Goal: Information Seeking & Learning: Learn about a topic

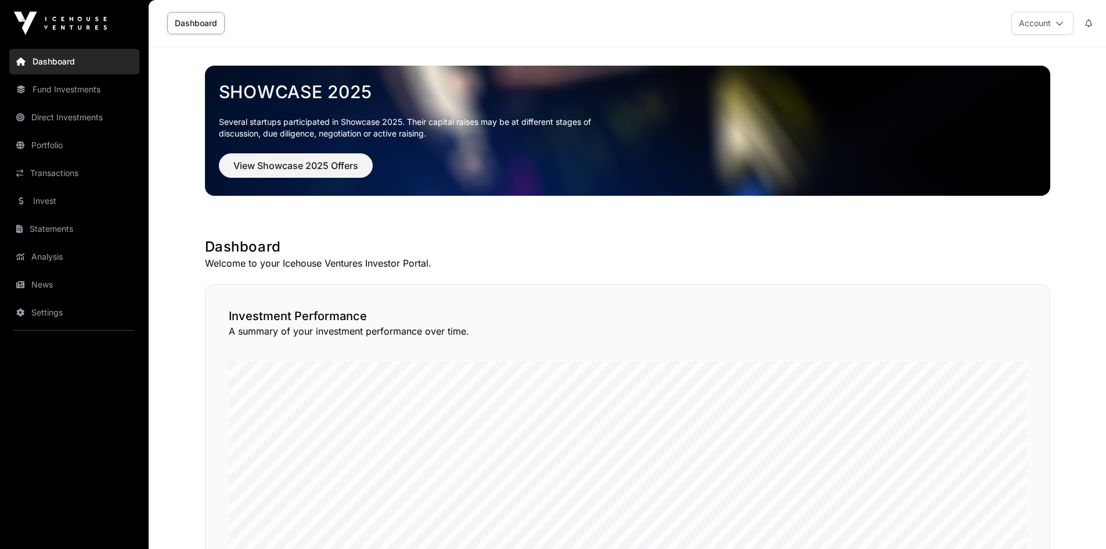
click at [49, 286] on link "News" at bounding box center [74, 285] width 130 height 26
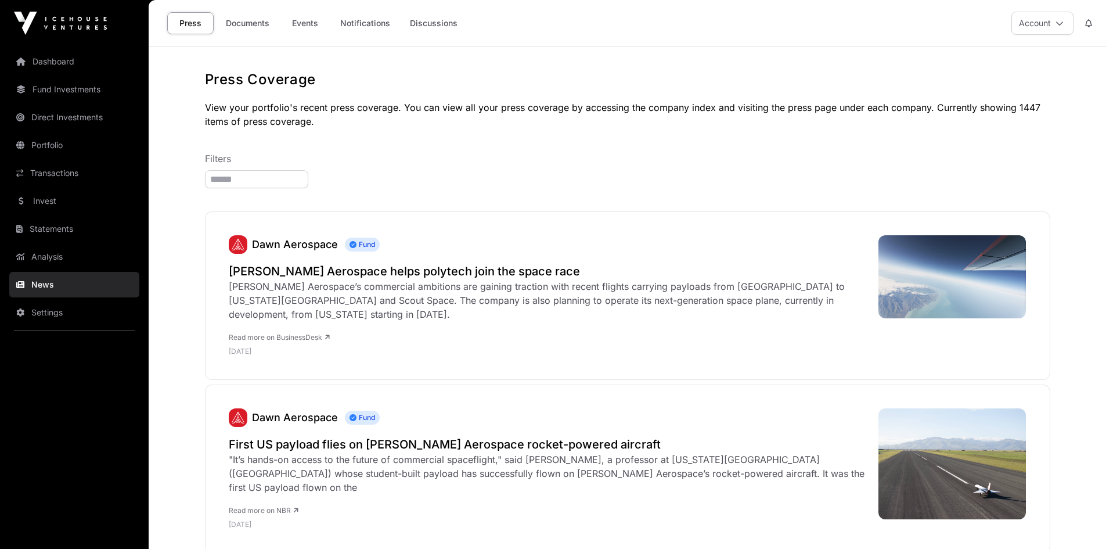
click at [268, 16] on link "Documents" at bounding box center [247, 23] width 59 height 22
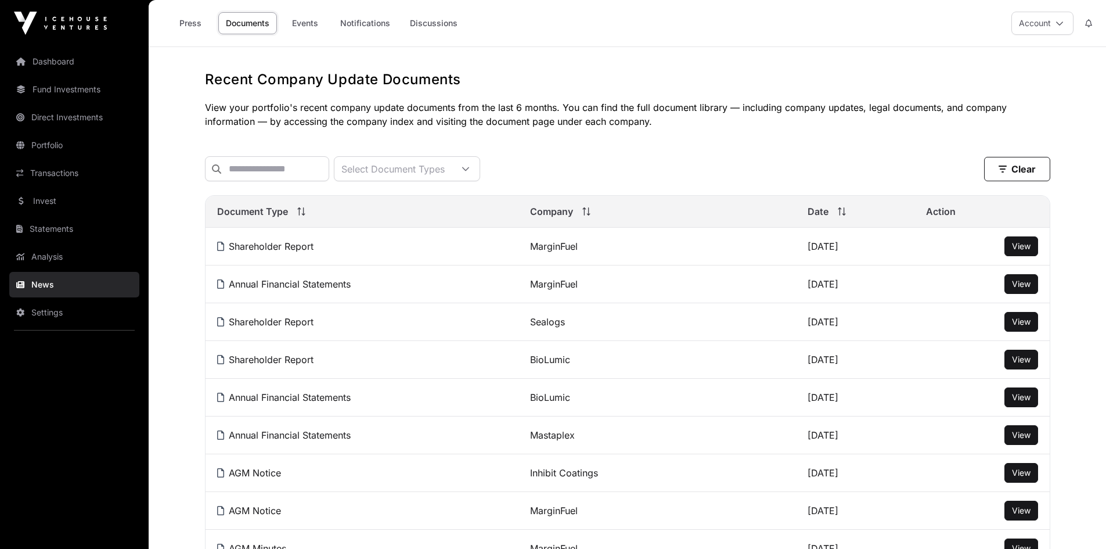
click at [311, 24] on link "Events" at bounding box center [305, 23] width 46 height 22
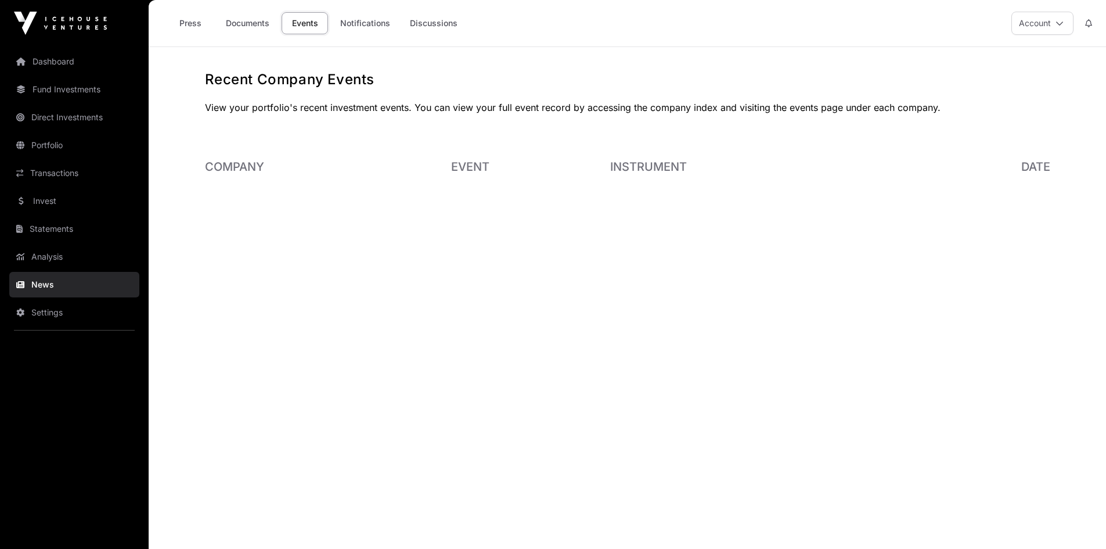
click at [68, 94] on link "Fund Investments" at bounding box center [74, 90] width 130 height 26
click at [47, 89] on link "Fund Investments" at bounding box center [74, 90] width 130 height 26
click at [64, 88] on link "Fund Investments" at bounding box center [74, 90] width 130 height 26
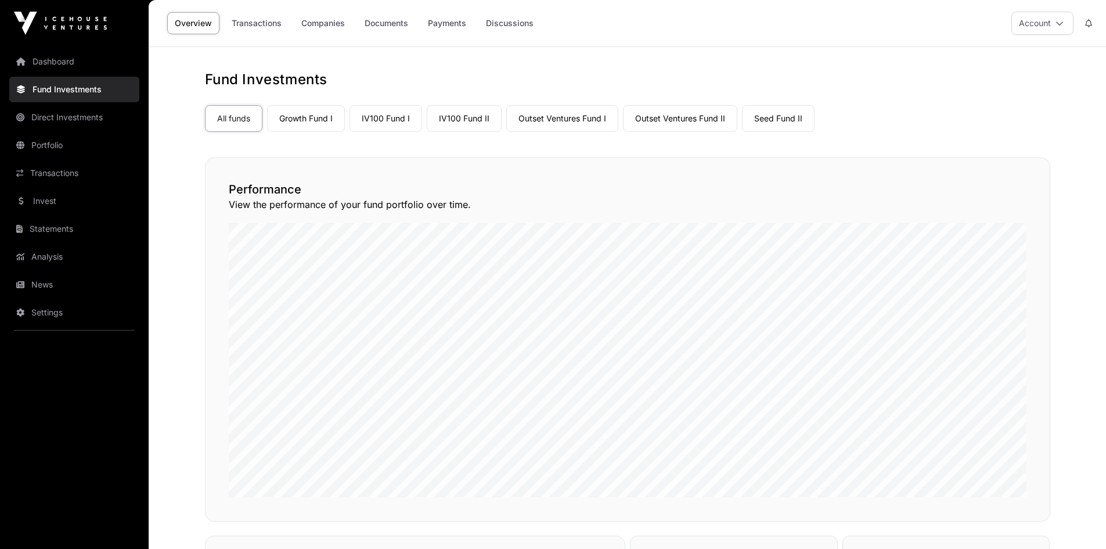
click at [704, 120] on link "Outset Ventures Fund II" at bounding box center [680, 118] width 114 height 27
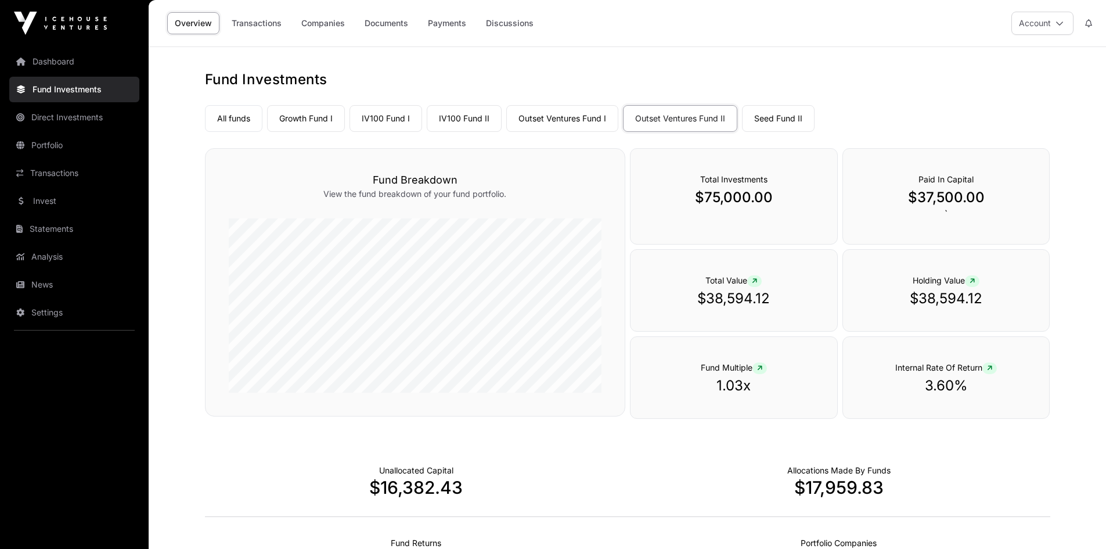
click at [321, 24] on link "Companies" at bounding box center [323, 23] width 59 height 22
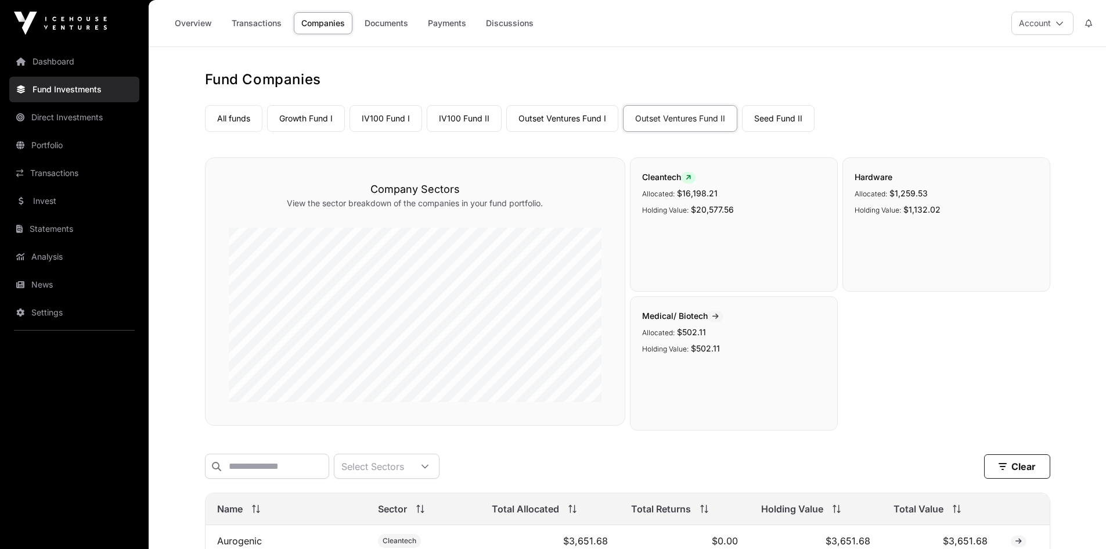
click at [309, 117] on link "Growth Fund I" at bounding box center [306, 118] width 78 height 27
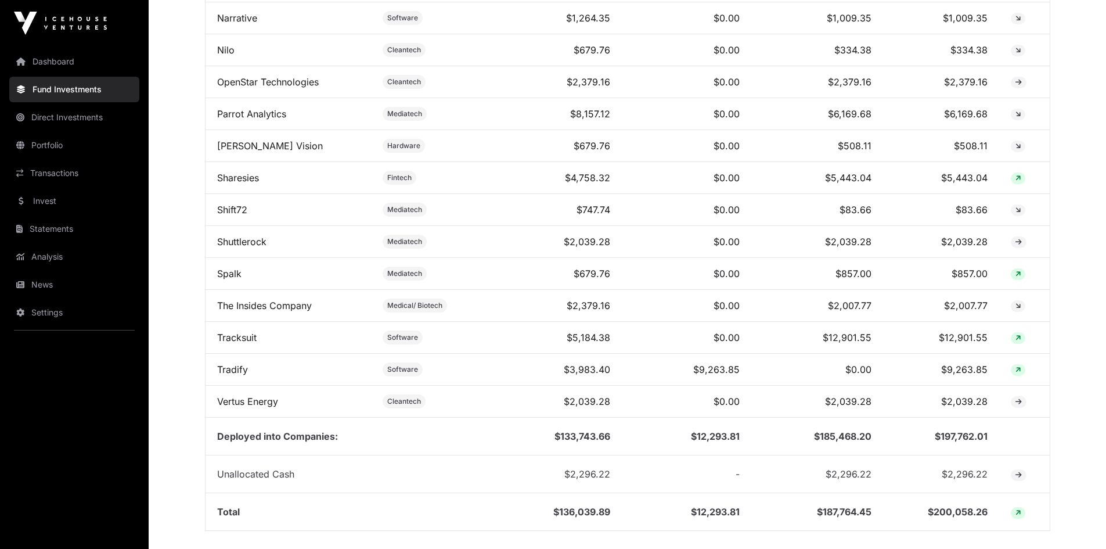
scroll to position [1241, 0]
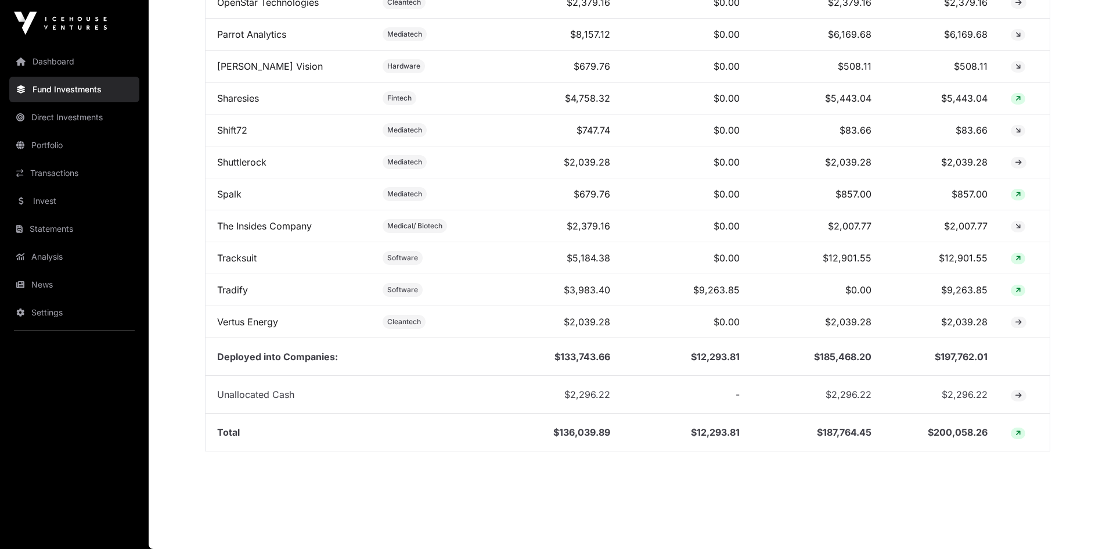
click at [240, 98] on link "Sharesies" at bounding box center [238, 98] width 42 height 12
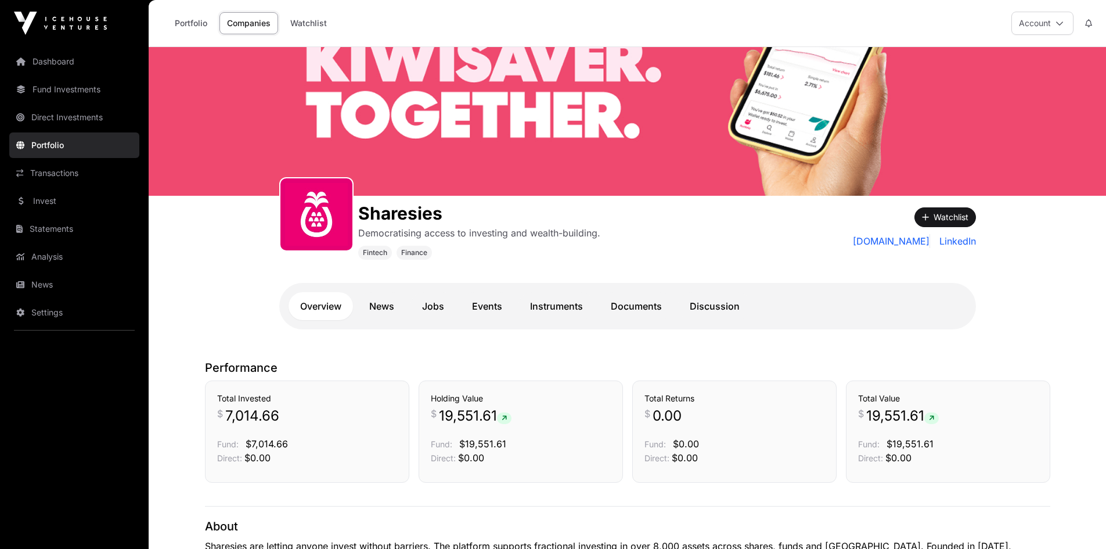
scroll to position [406, 0]
